Goal: Information Seeking & Learning: Find contact information

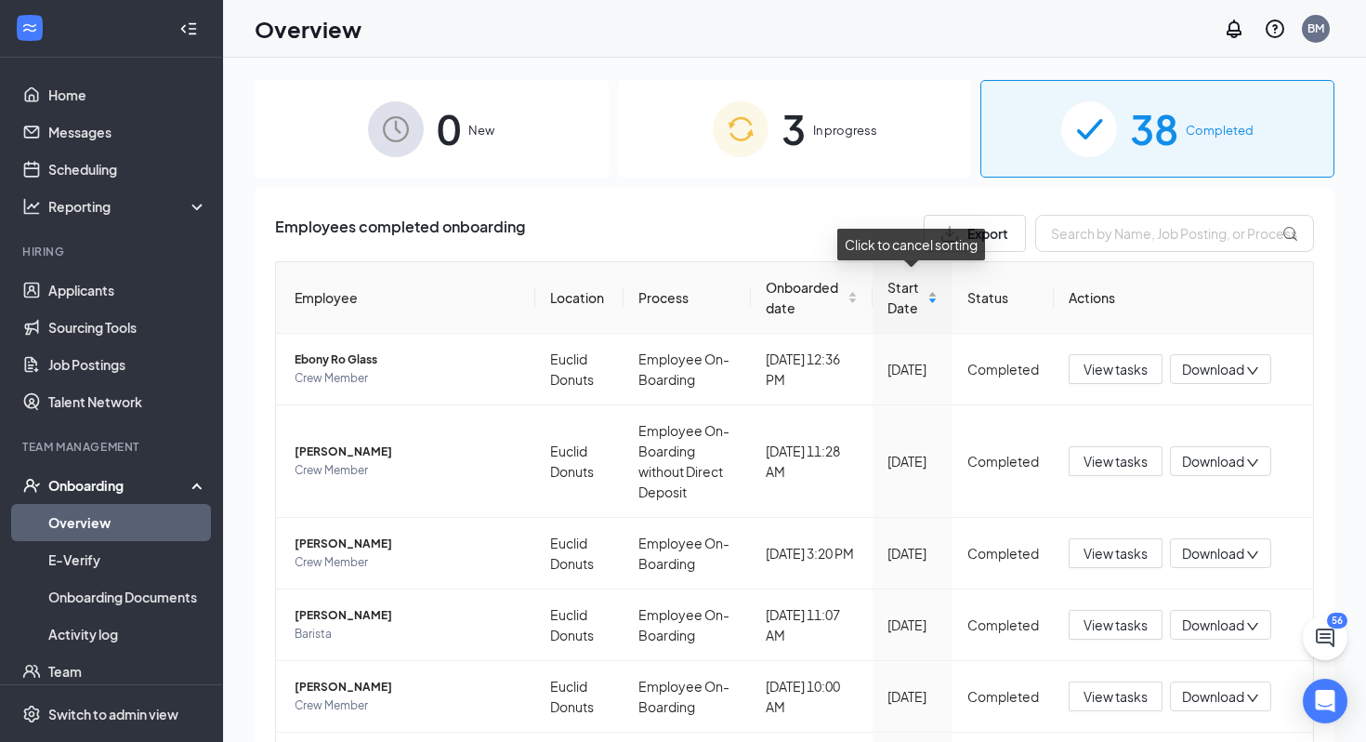
click at [893, 303] on span "Start Date" at bounding box center [906, 297] width 36 height 41
click at [817, 295] on span "Onboarded date" at bounding box center [804, 297] width 77 height 41
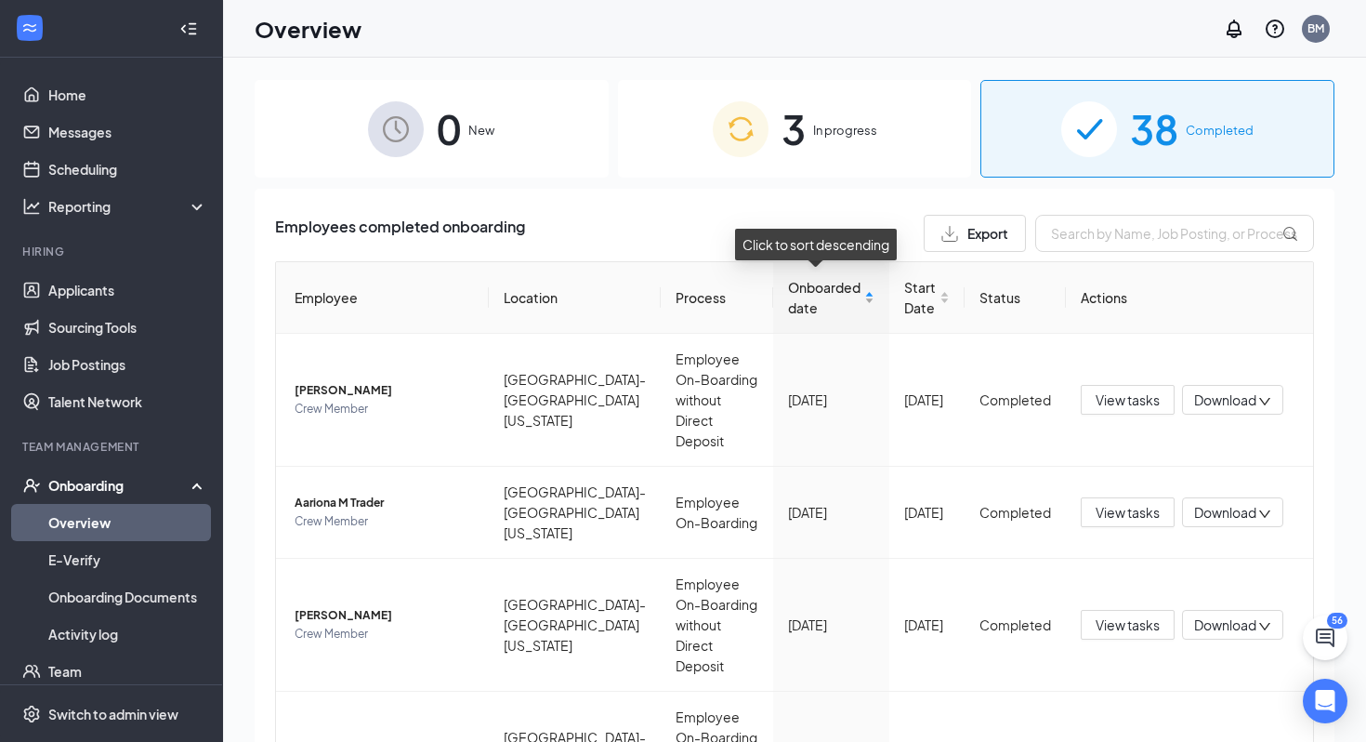
click at [812, 297] on span "Onboarded date" at bounding box center [824, 297] width 72 height 41
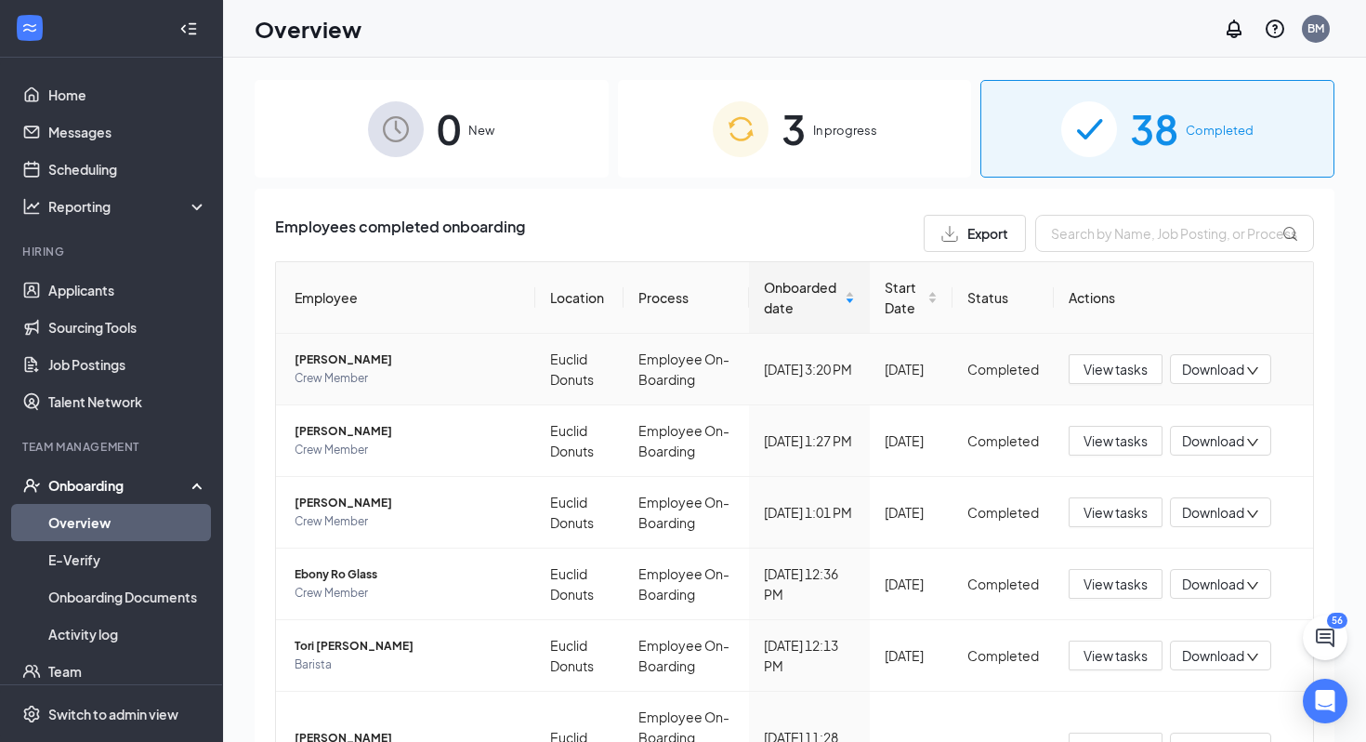
click at [364, 353] on span "[PERSON_NAME]" at bounding box center [408, 359] width 226 height 19
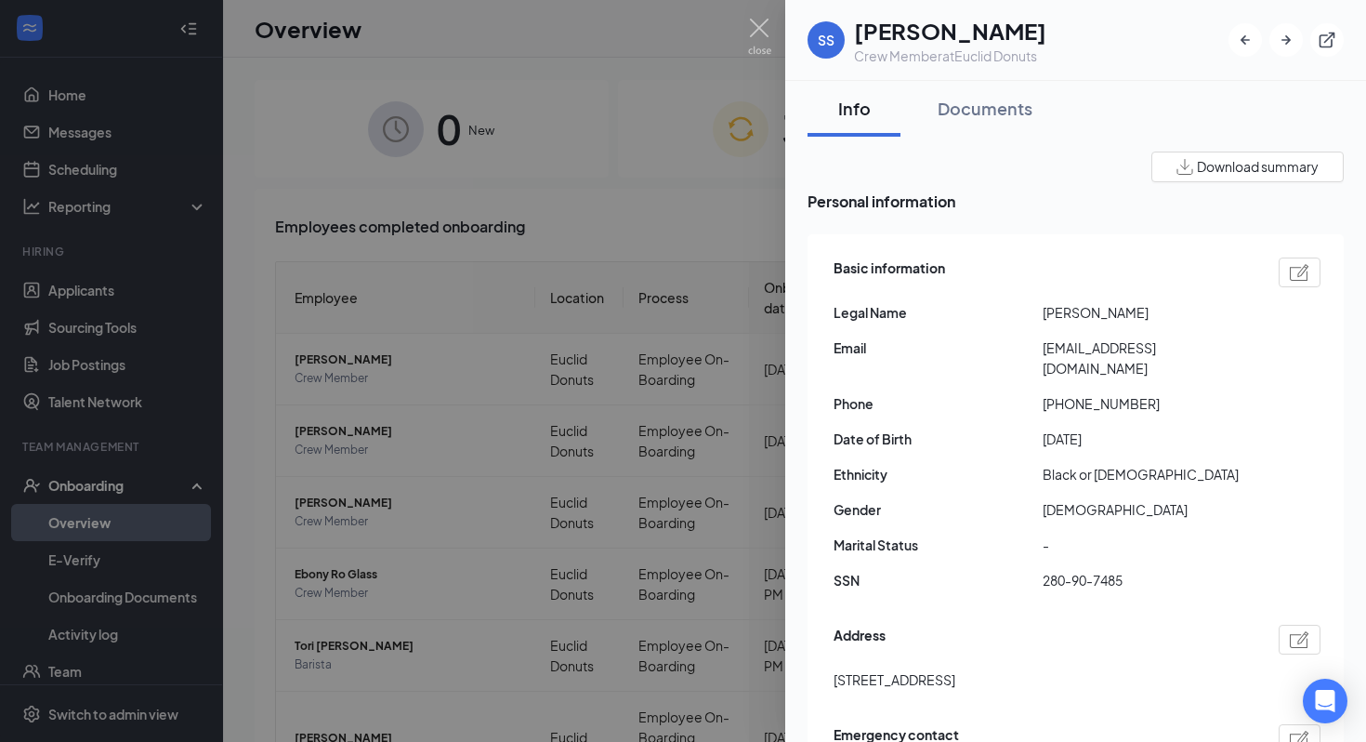
drag, startPoint x: 1158, startPoint y: 315, endPoint x: 1002, endPoint y: 313, distance: 156.2
click at [1002, 313] on div "Legal Name [PERSON_NAME]" at bounding box center [1077, 312] width 487 height 20
drag, startPoint x: 1037, startPoint y: 341, endPoint x: 1246, endPoint y: 357, distance: 209.7
click at [1247, 357] on div "Email [EMAIL_ADDRESS][DOMAIN_NAME]" at bounding box center [1077, 357] width 487 height 41
copy div "[EMAIL_ADDRESS][DOMAIN_NAME]"
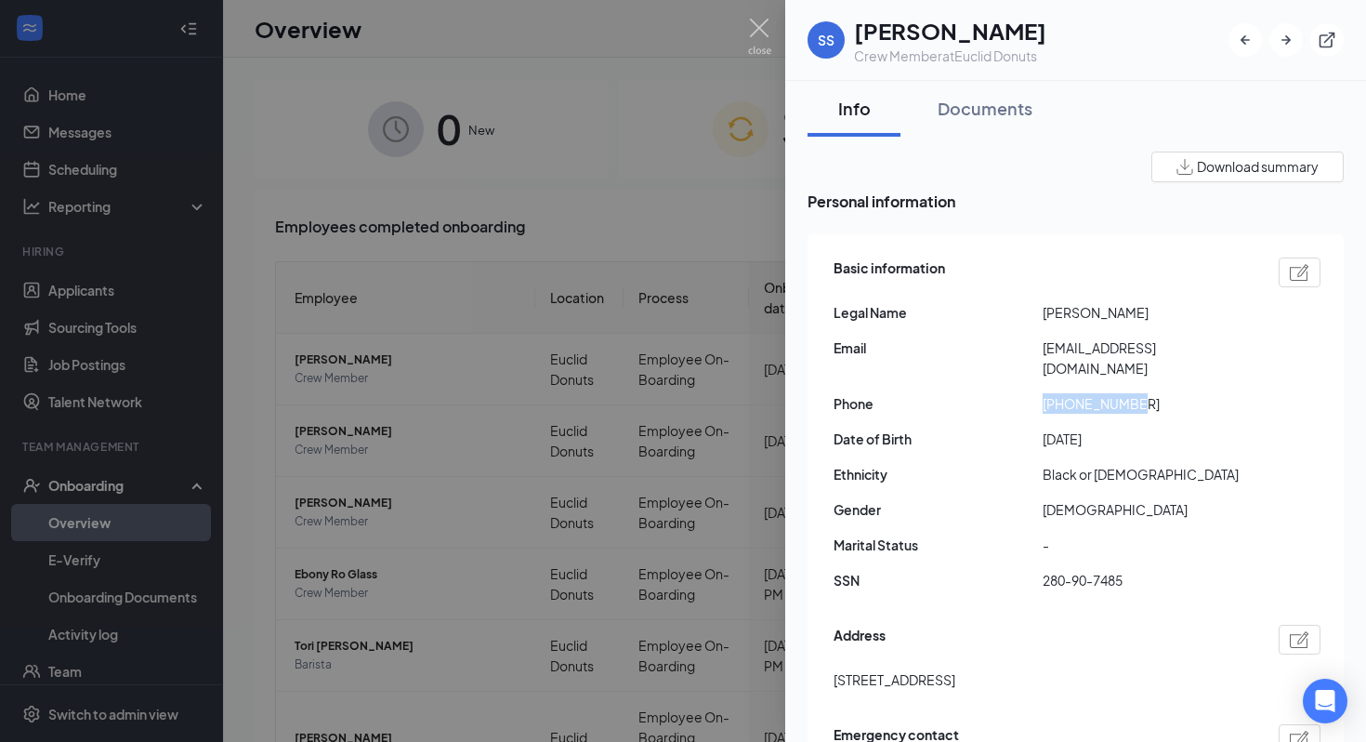
drag, startPoint x: 1157, startPoint y: 382, endPoint x: 1039, endPoint y: 393, distance: 118.6
click at [1039, 393] on div "Basic information Legal Name [PERSON_NAME] Email [EMAIL_ADDRESS][DOMAIN_NAME] P…" at bounding box center [1077, 429] width 487 height 352
copy div "[PHONE_NUMBER]"
click at [1174, 428] on span "[DATE]" at bounding box center [1147, 438] width 209 height 20
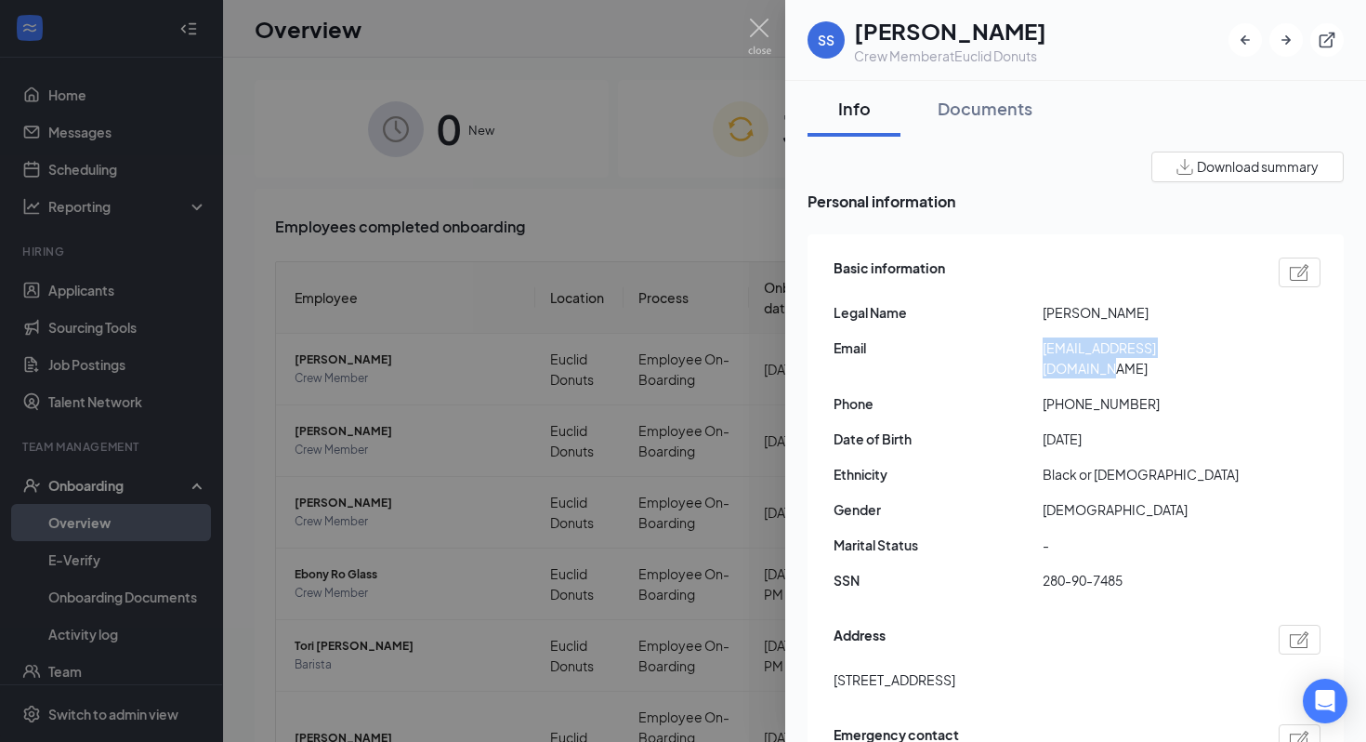
drag, startPoint x: 1228, startPoint y: 357, endPoint x: 1029, endPoint y: 359, distance: 198.9
click at [1029, 359] on div "Basic information Legal Name [PERSON_NAME] Email [EMAIL_ADDRESS][DOMAIN_NAME] P…" at bounding box center [1077, 429] width 487 height 352
copy div "[EMAIL_ADDRESS][DOMAIN_NAME]"
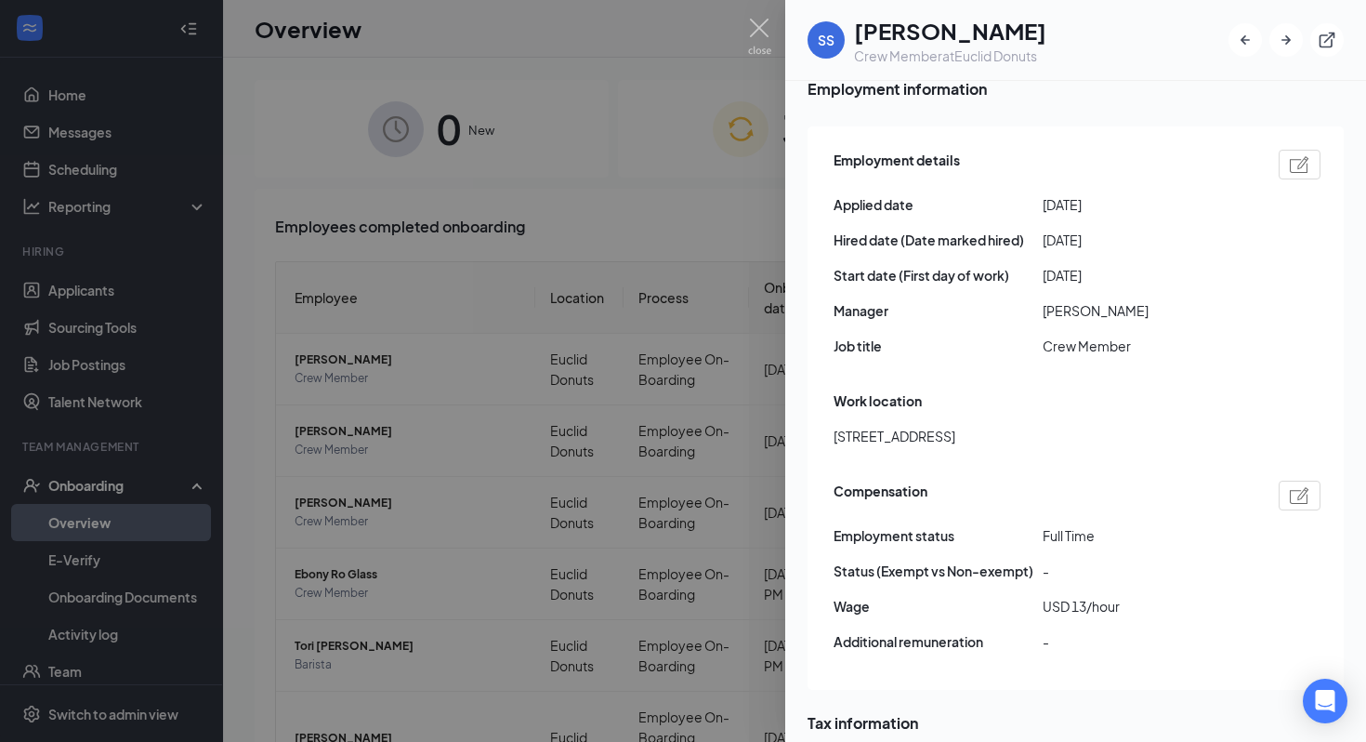
scroll to position [910, 0]
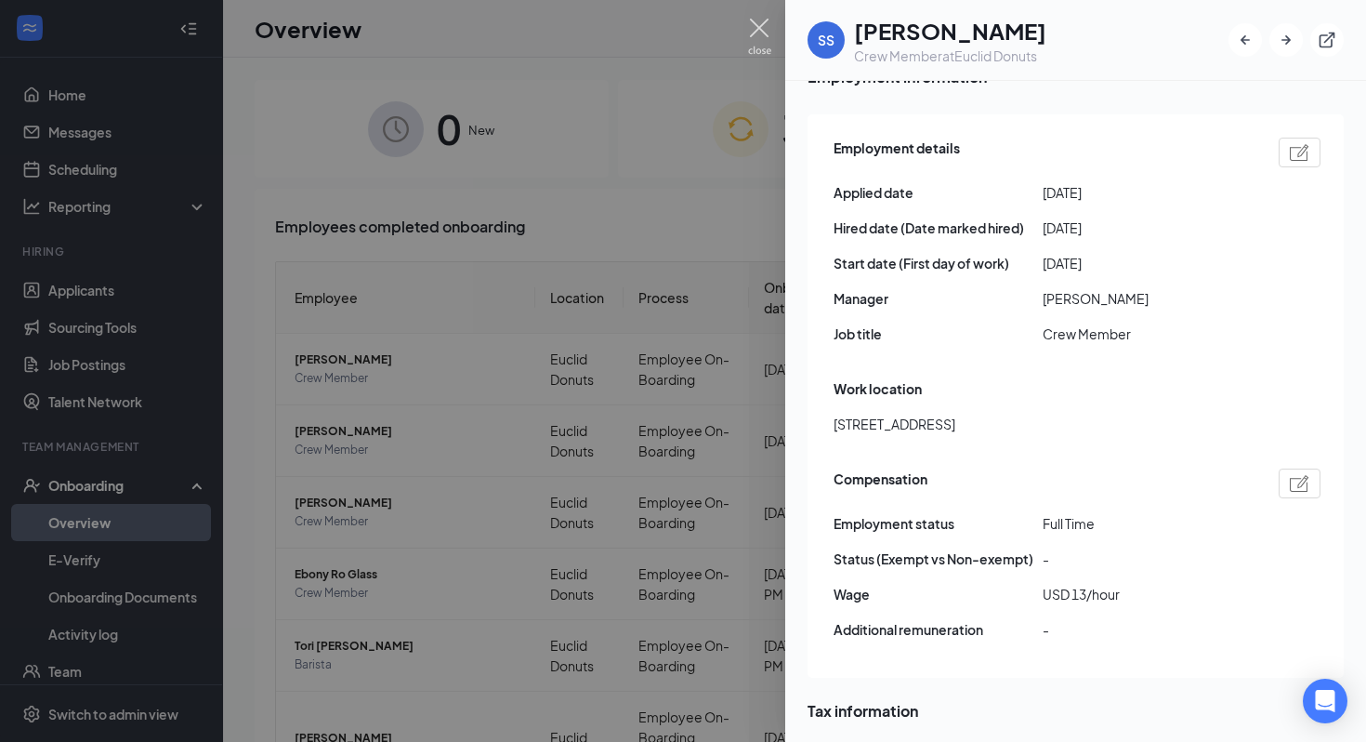
click at [767, 27] on img at bounding box center [759, 37] width 23 height 36
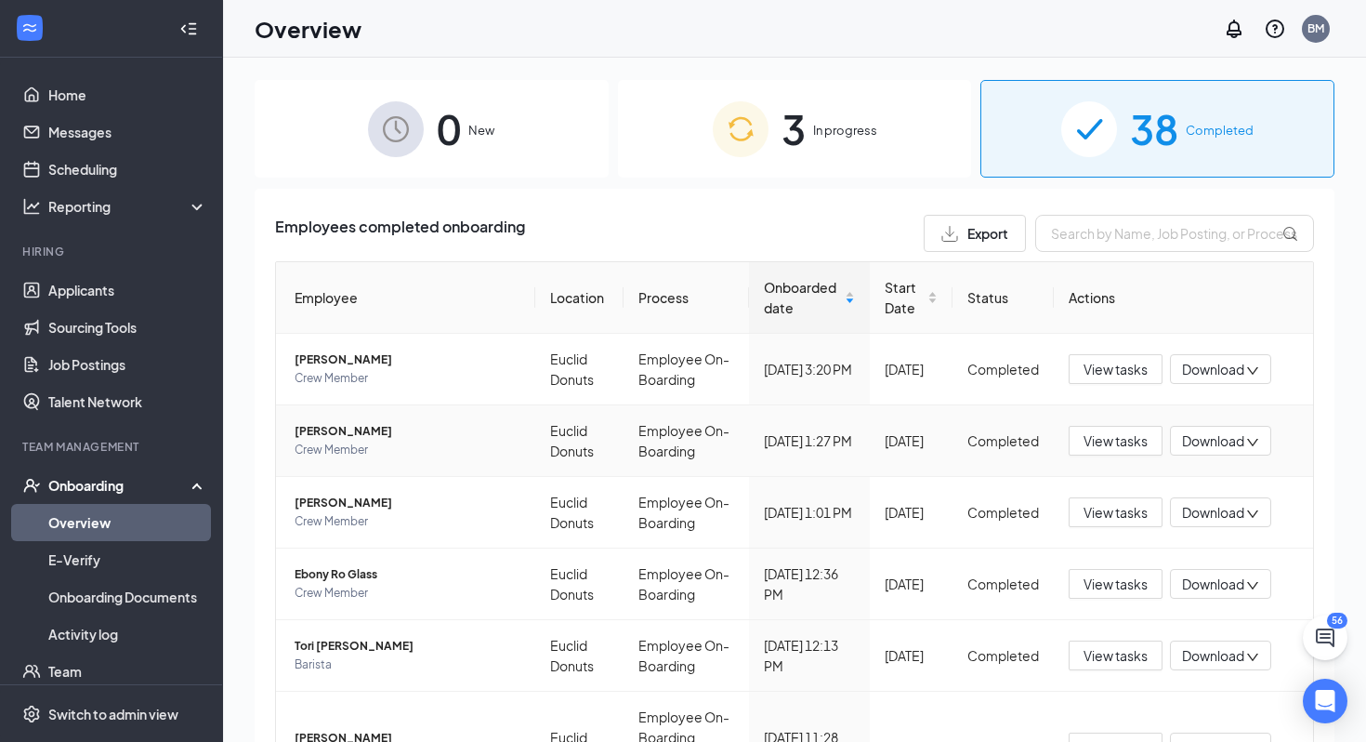
click at [330, 434] on span "[PERSON_NAME]" at bounding box center [408, 431] width 226 height 19
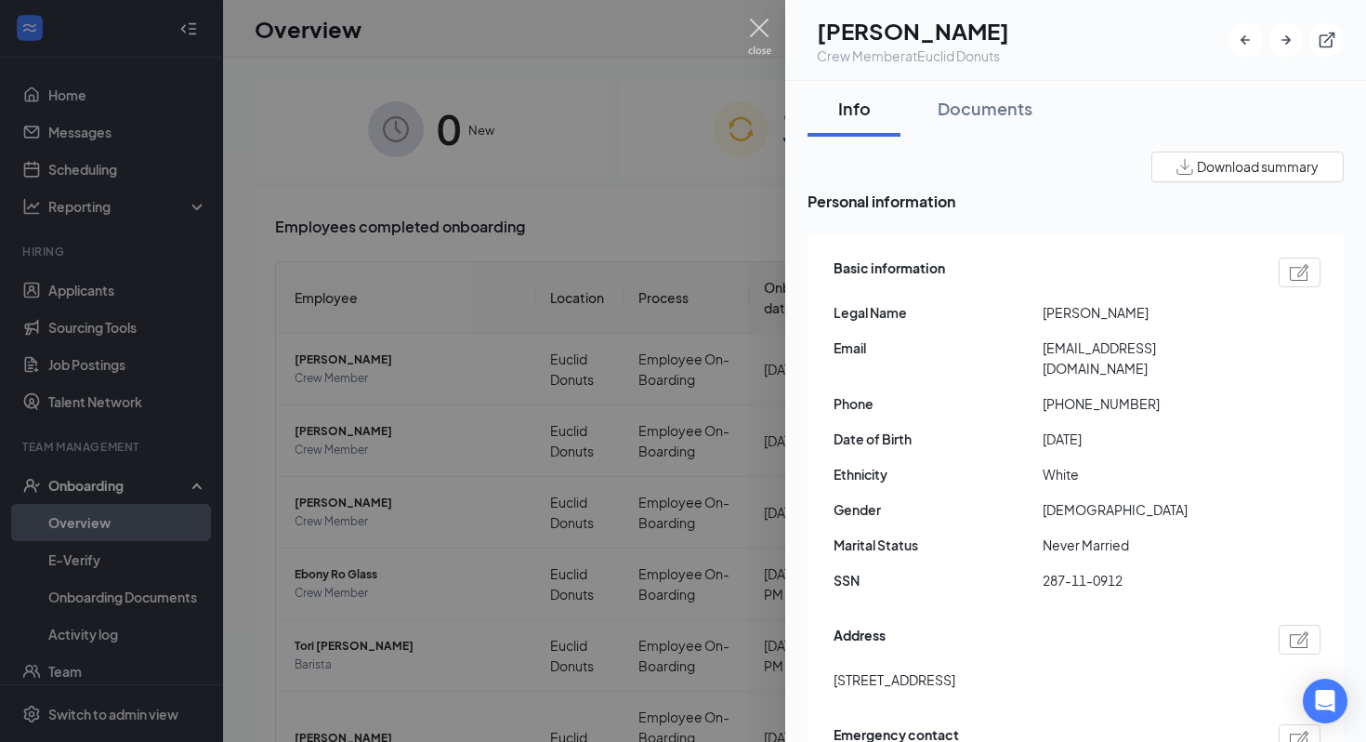
click at [757, 29] on img at bounding box center [759, 37] width 23 height 36
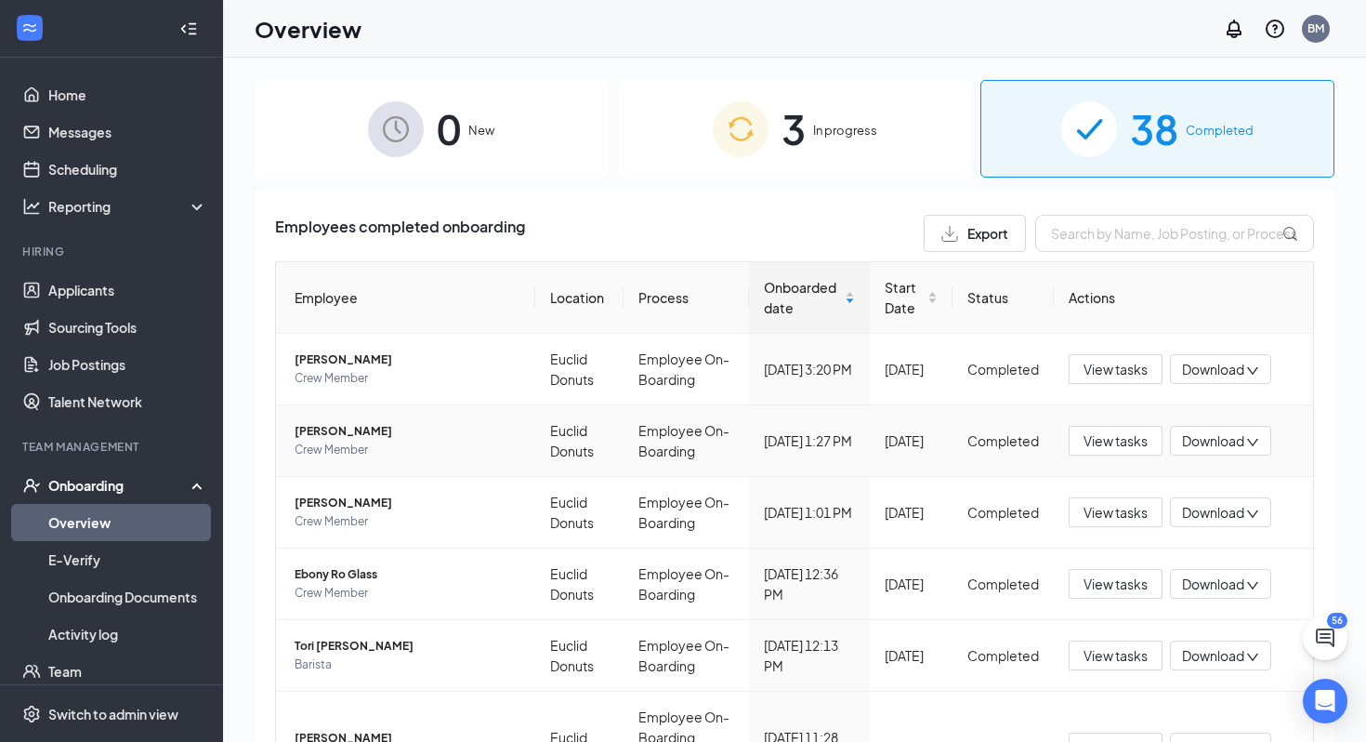
click at [309, 435] on span "[PERSON_NAME]" at bounding box center [408, 431] width 226 height 19
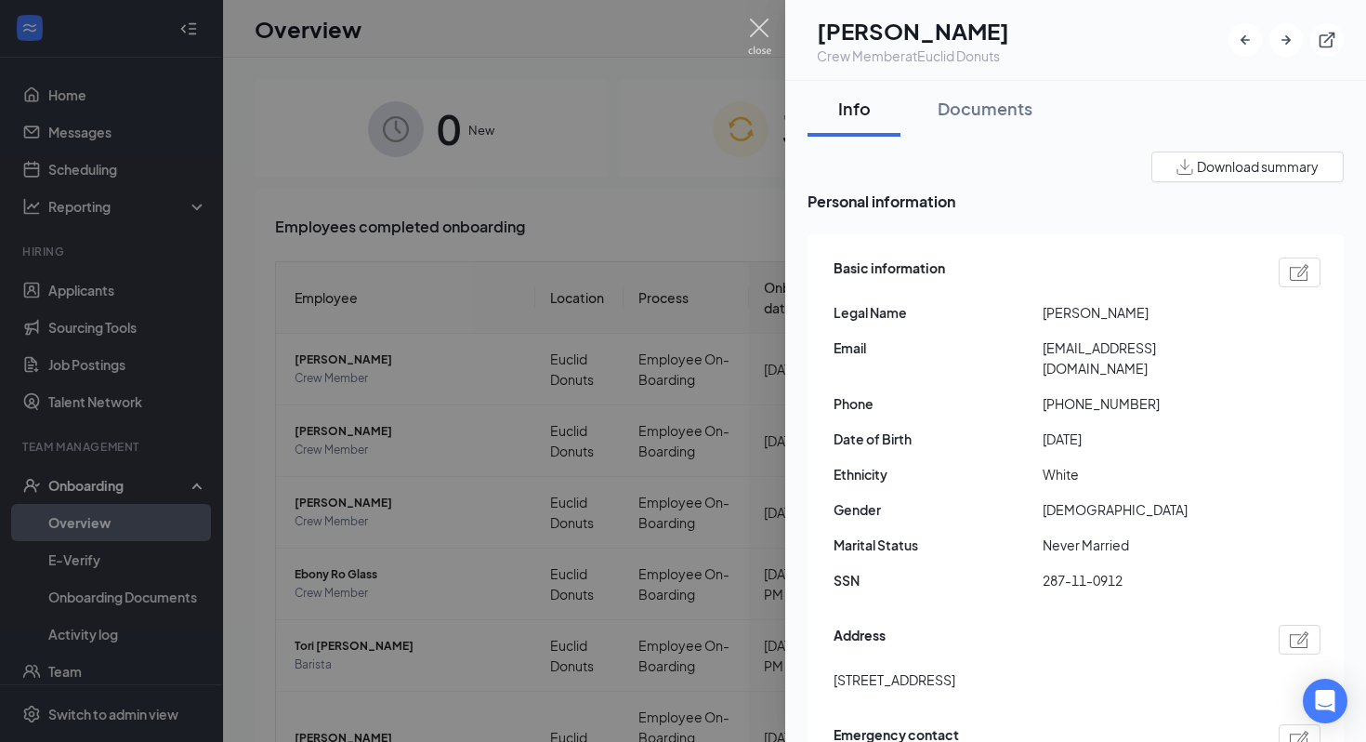
click at [760, 32] on img at bounding box center [759, 37] width 23 height 36
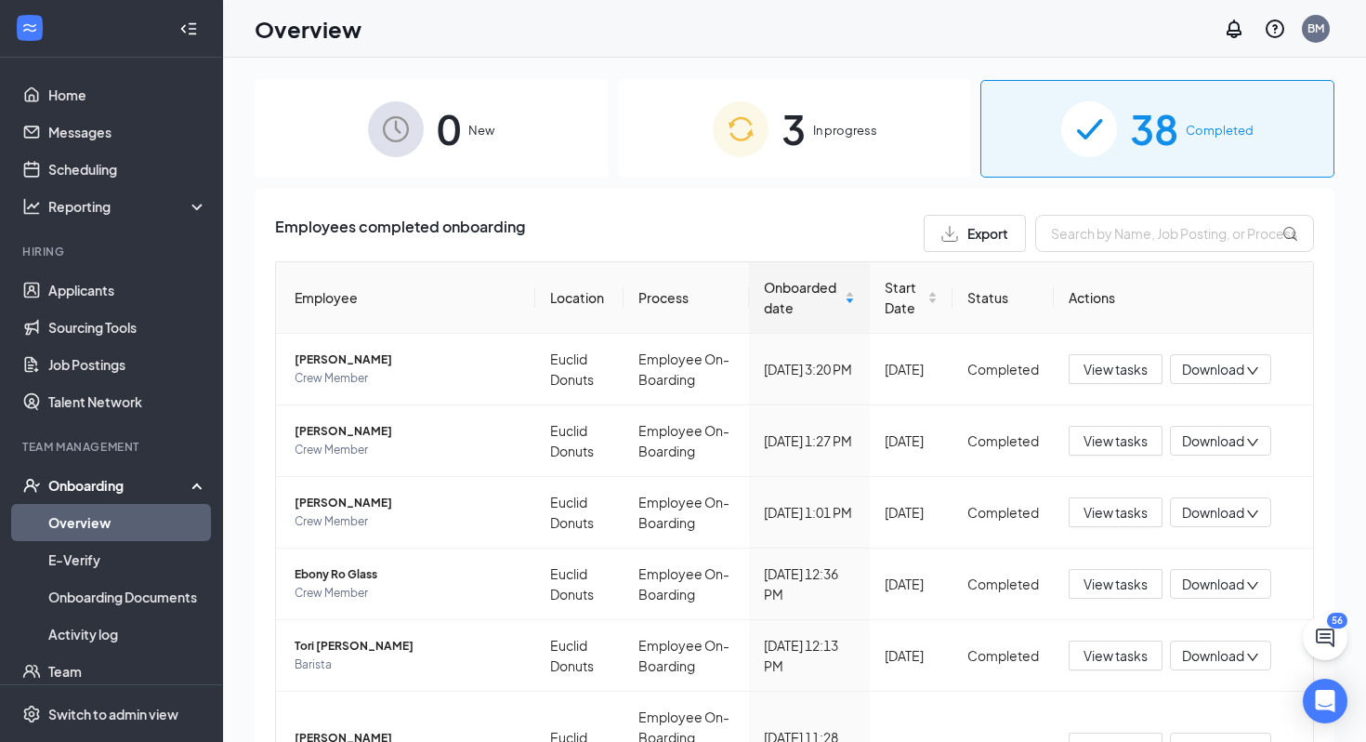
click at [817, 120] on div "3 In progress" at bounding box center [795, 129] width 354 height 98
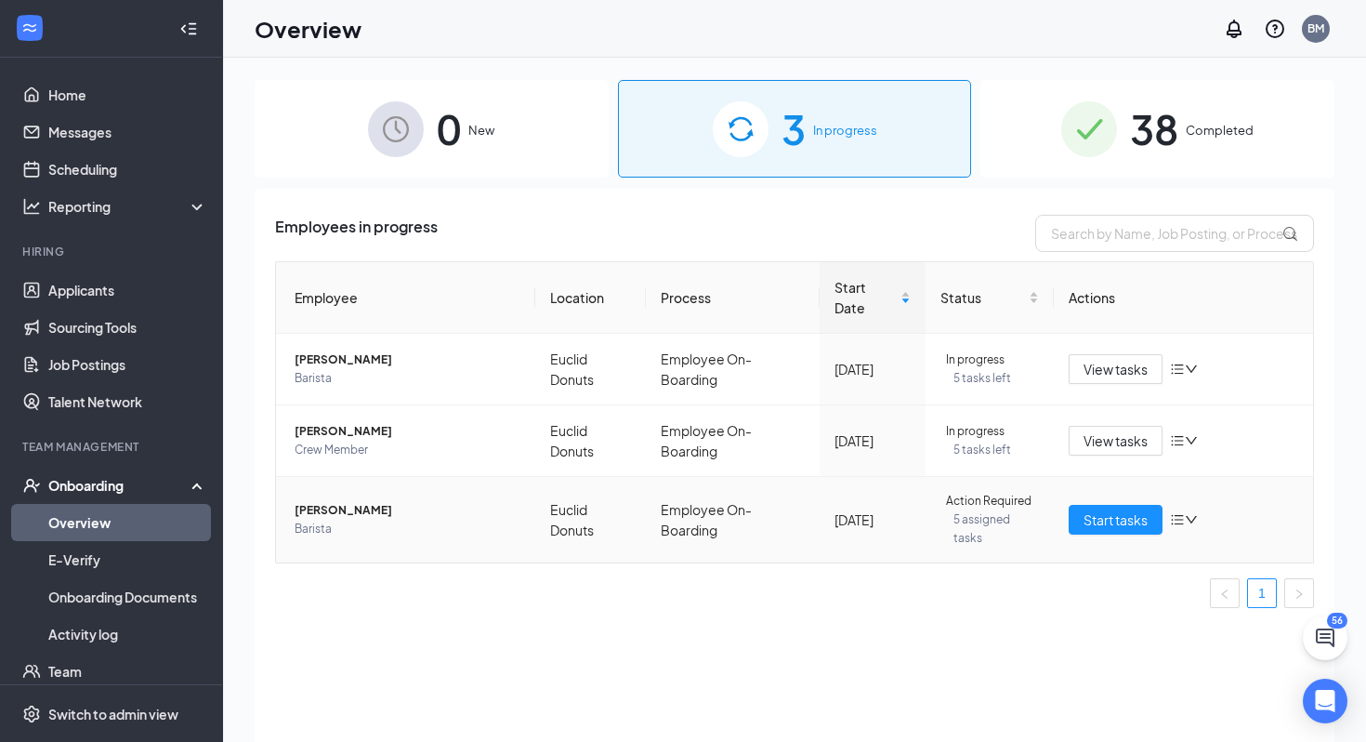
click at [419, 510] on span "[PERSON_NAME]" at bounding box center [408, 510] width 226 height 19
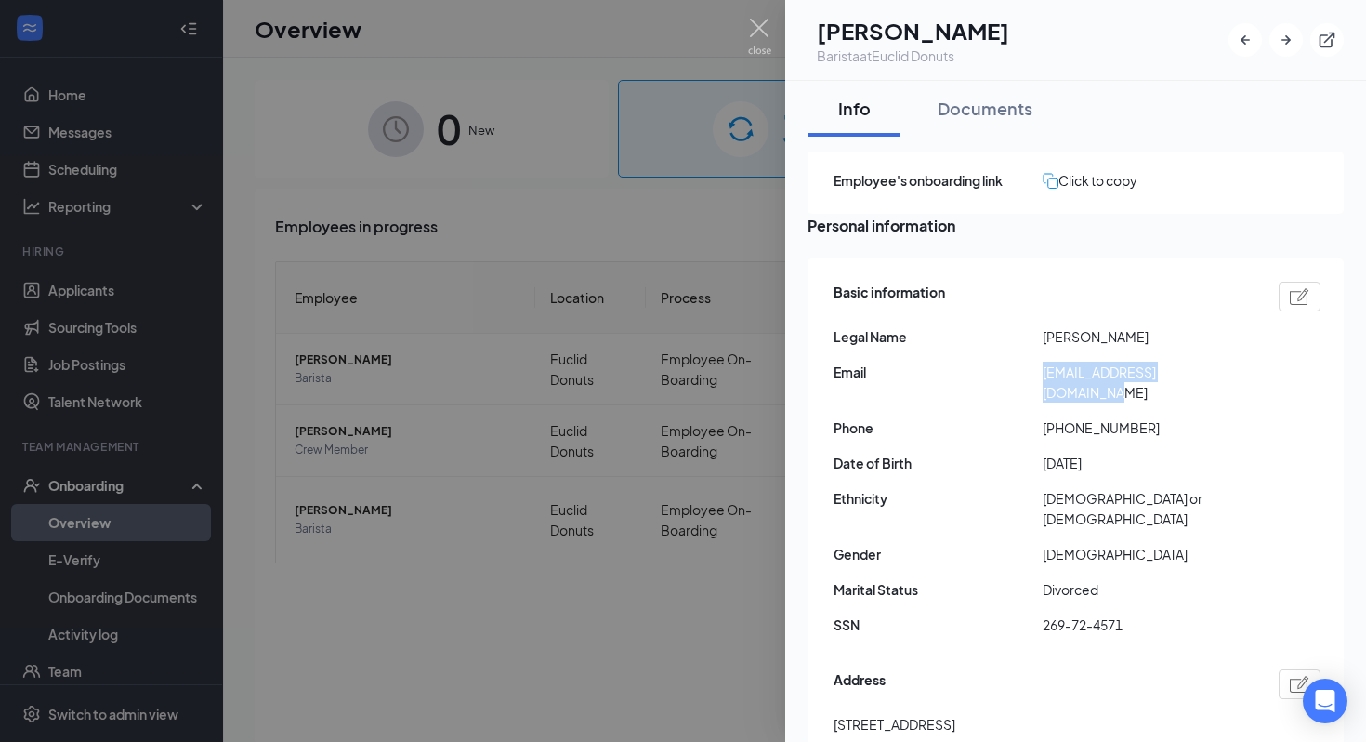
drag, startPoint x: 1233, startPoint y: 394, endPoint x: 1044, endPoint y: 397, distance: 189.6
click at [1044, 397] on span "[EMAIL_ADDRESS][DOMAIN_NAME]" at bounding box center [1147, 382] width 209 height 41
copy span "[EMAIL_ADDRESS][DOMAIN_NAME]"
drag, startPoint x: 1157, startPoint y: 423, endPoint x: 1035, endPoint y: 419, distance: 121.8
click at [1035, 419] on div "Phone [PHONE_NUMBER]" at bounding box center [1077, 427] width 487 height 20
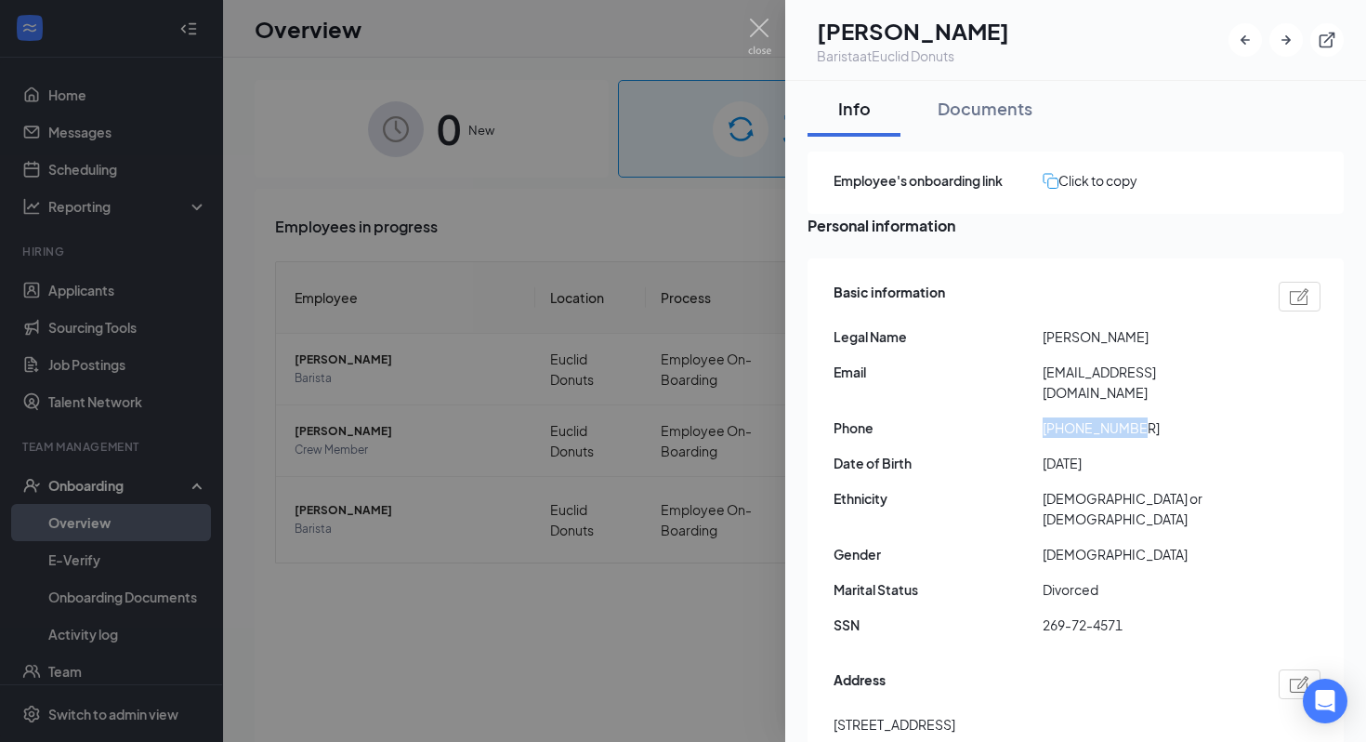
copy div "[PHONE_NUMBER]"
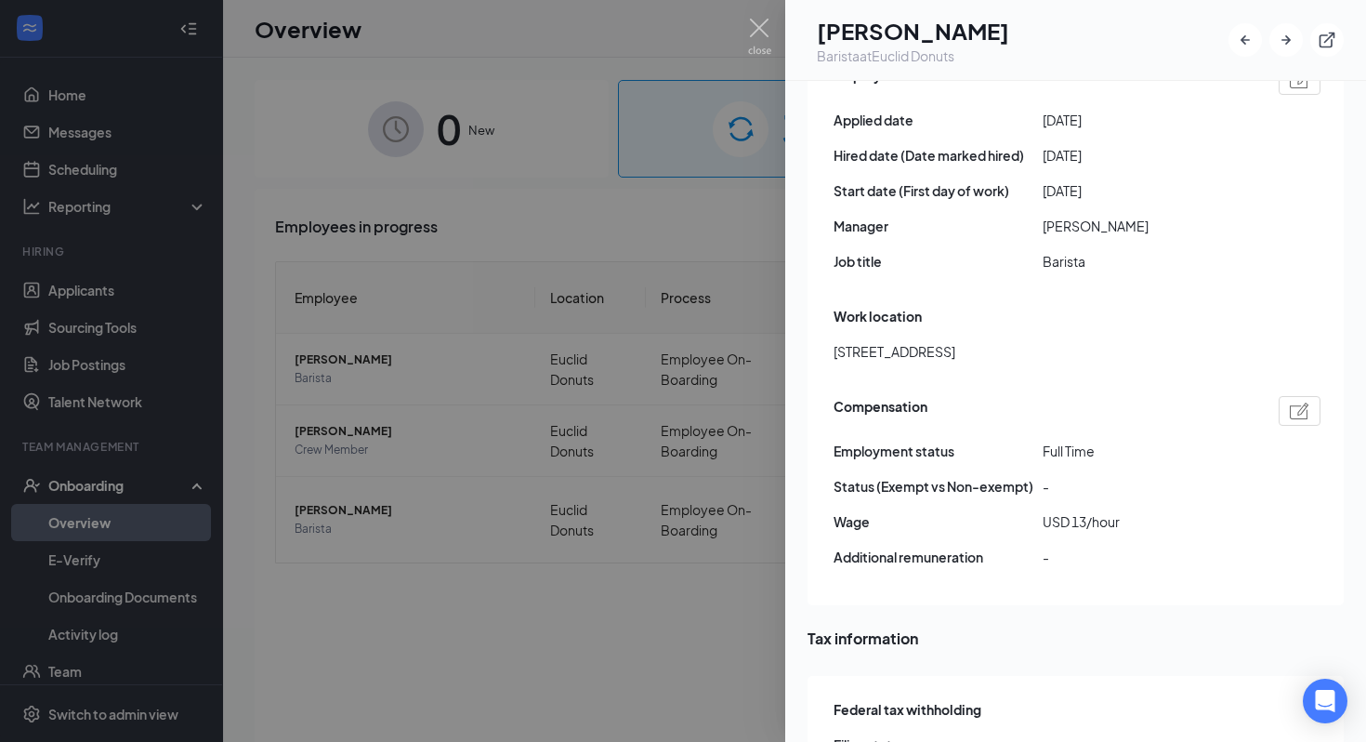
scroll to position [1027, 0]
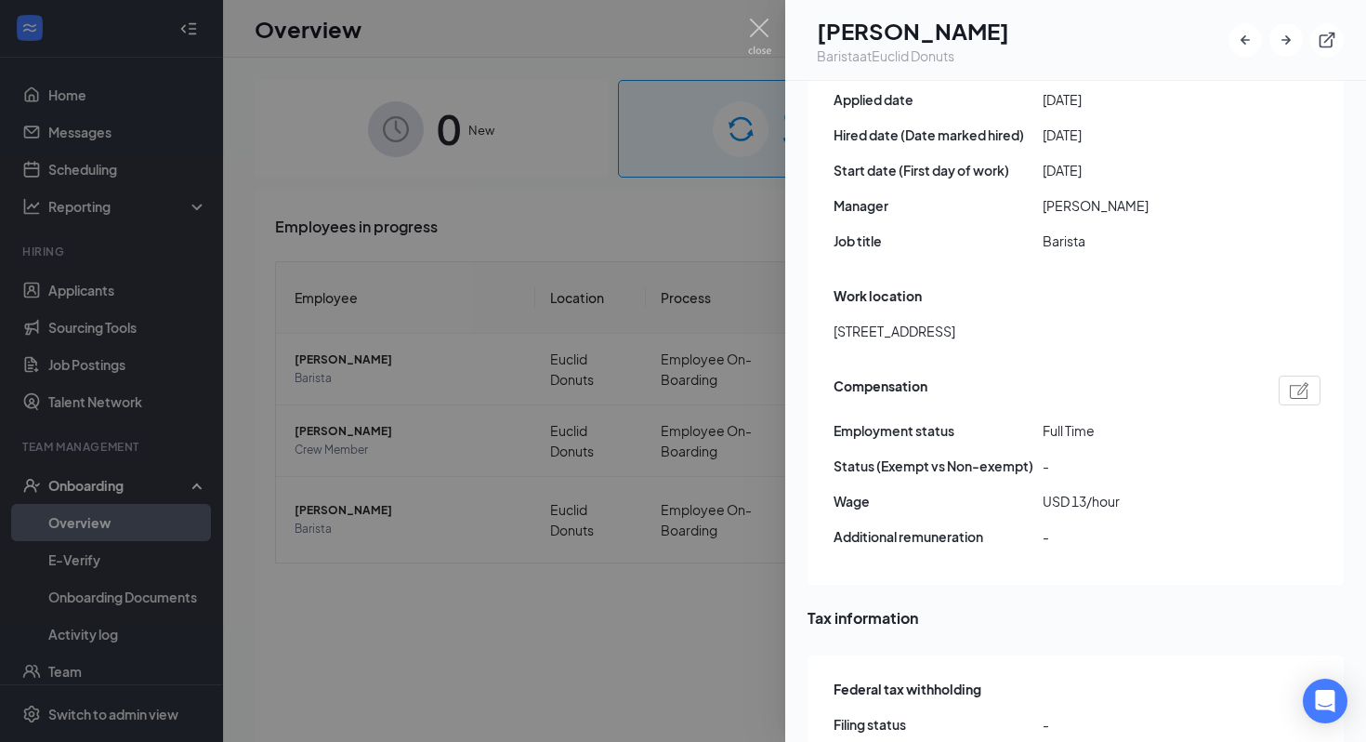
click at [750, 45] on img at bounding box center [759, 37] width 23 height 36
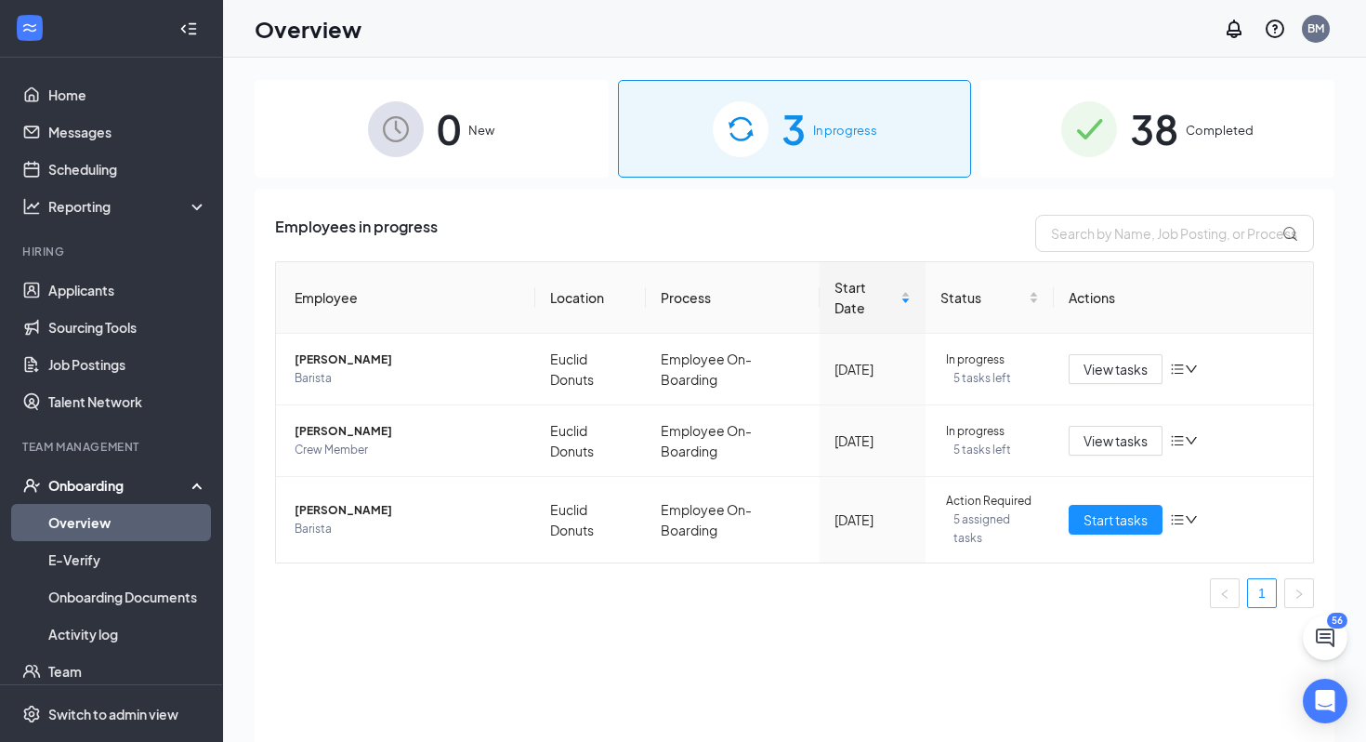
click at [1198, 105] on div "38 Completed" at bounding box center [1158, 129] width 354 height 98
